Goal: Task Accomplishment & Management: Manage account settings

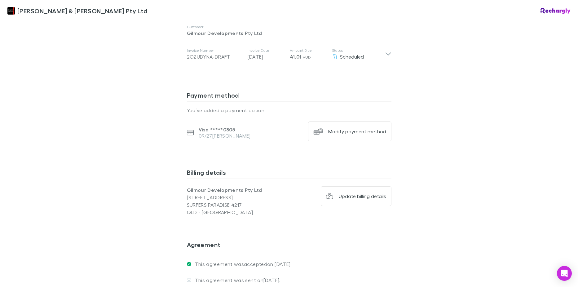
scroll to position [372, 0]
click at [343, 127] on div "Modify payment method" at bounding box center [357, 130] width 58 height 6
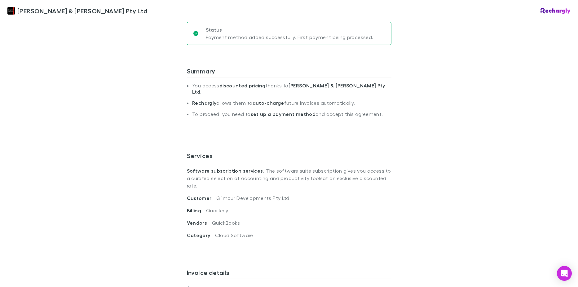
scroll to position [93, 0]
